Goal: Navigation & Orientation: Find specific page/section

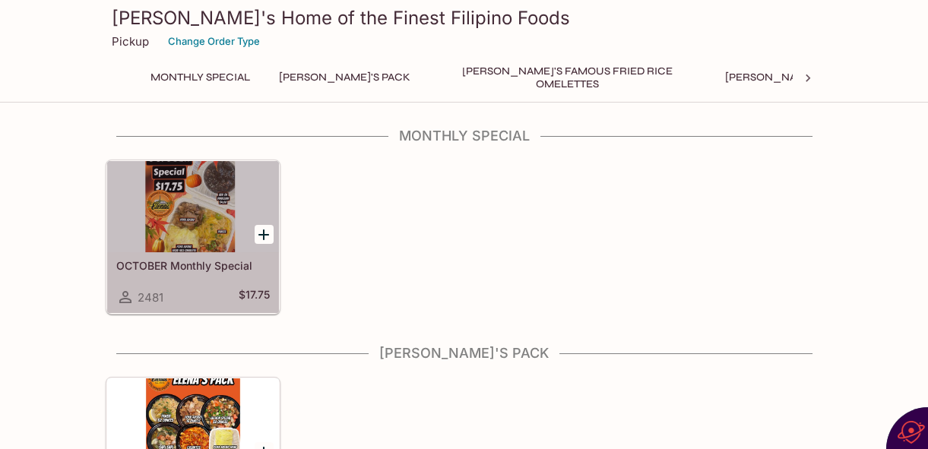
click at [189, 228] on div at bounding box center [193, 206] width 172 height 91
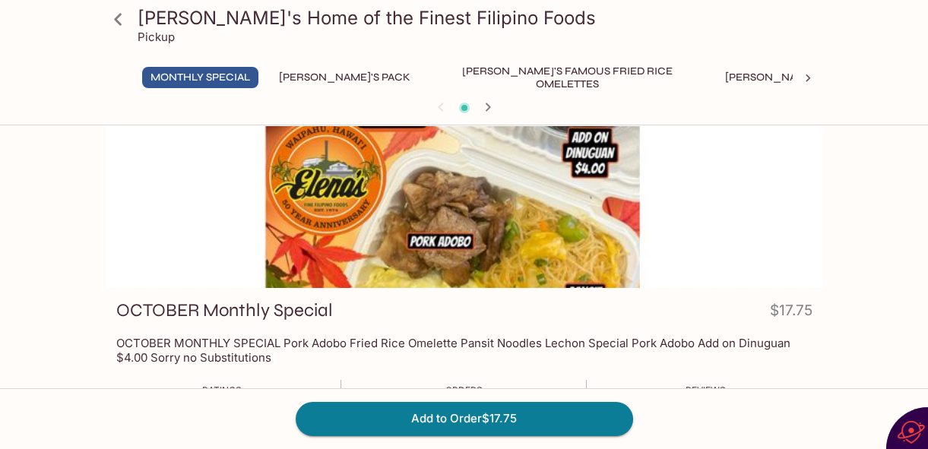
scroll to position [68, 0]
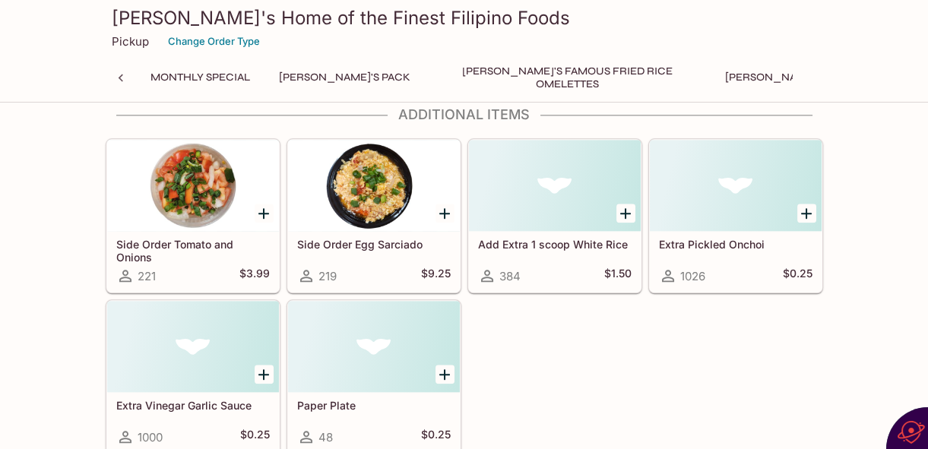
scroll to position [0, 1153]
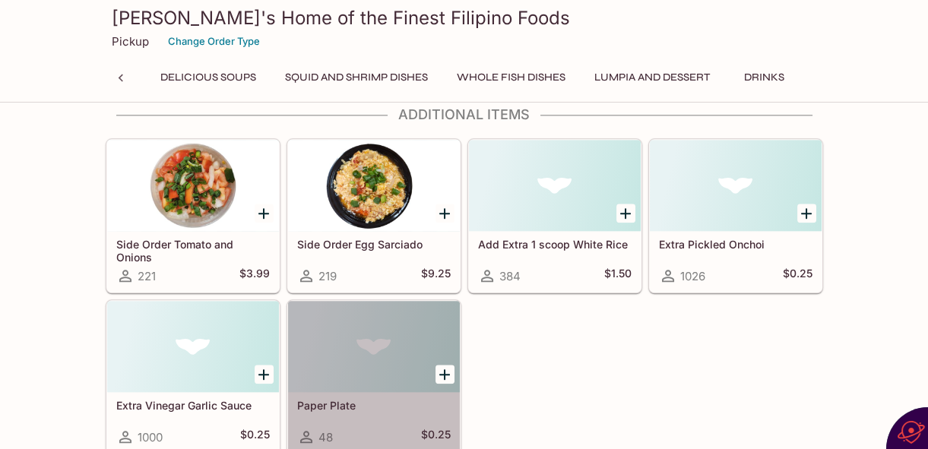
click at [393, 341] on div at bounding box center [374, 346] width 172 height 91
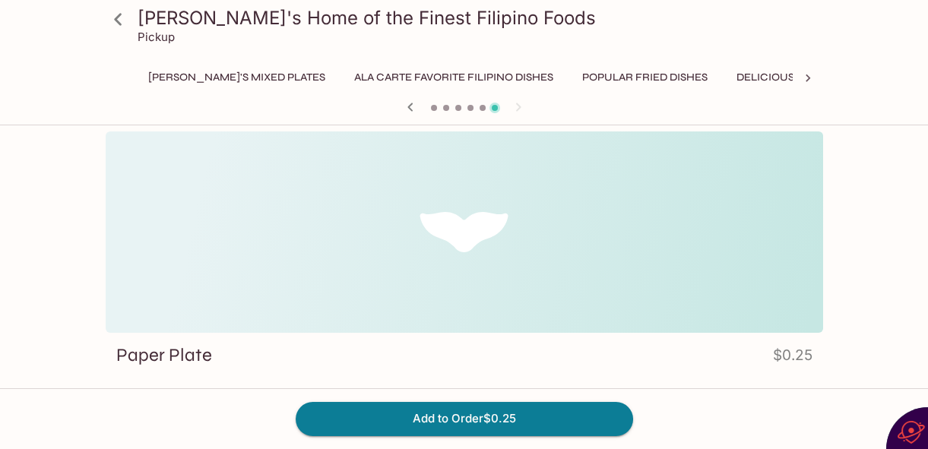
scroll to position [0, 1153]
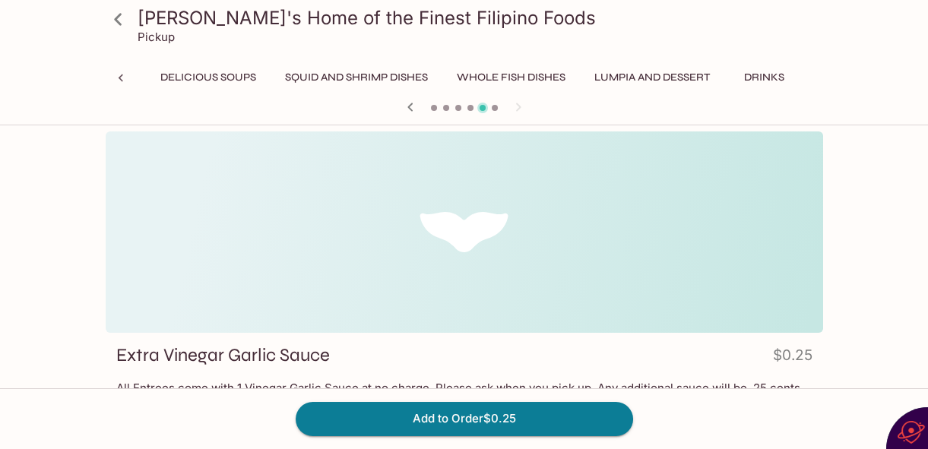
click at [164, 14] on h3 "[PERSON_NAME]'s Home of the Finest Filipino Foods" at bounding box center [477, 18] width 679 height 24
click at [117, 23] on icon at bounding box center [118, 19] width 27 height 27
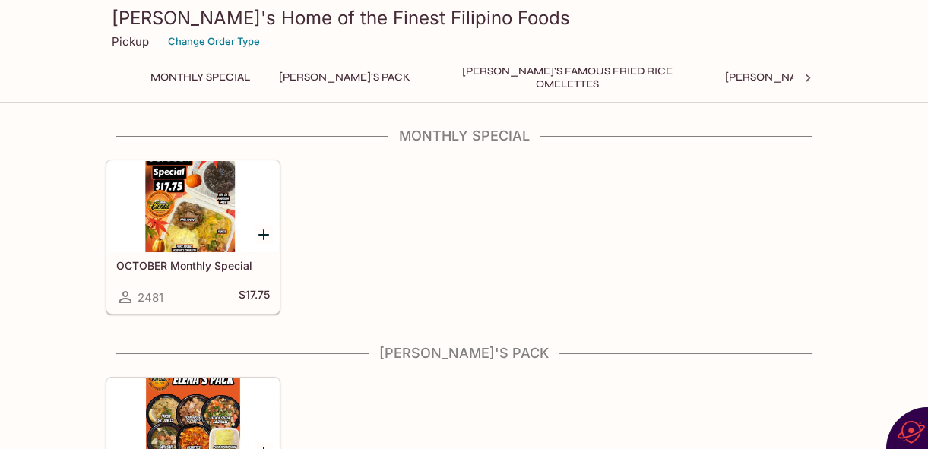
click at [464, 71] on button "[PERSON_NAME]'s Famous Fried Rice Omelettes" at bounding box center [568, 77] width 274 height 21
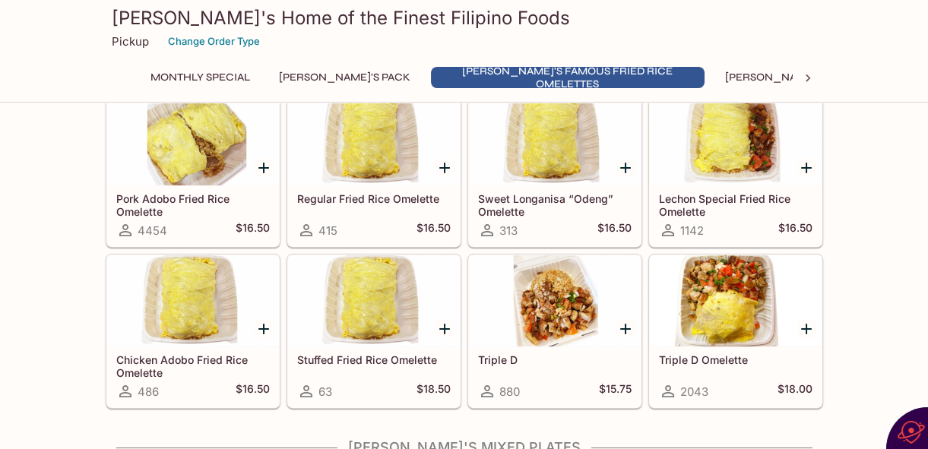
scroll to position [294, 0]
